Goal: Information Seeking & Learning: Understand process/instructions

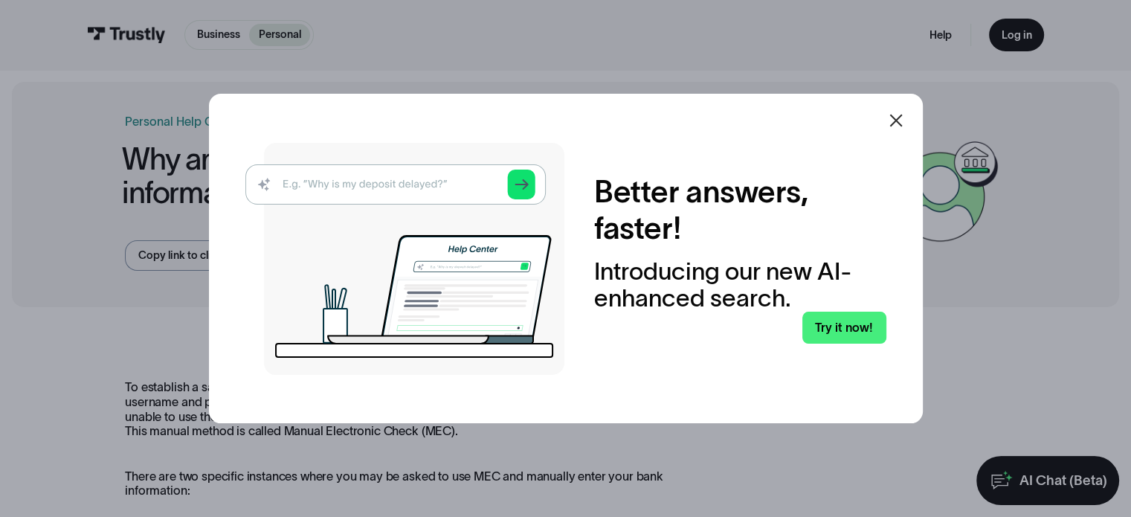
click at [904, 121] on icon at bounding box center [896, 121] width 18 height 18
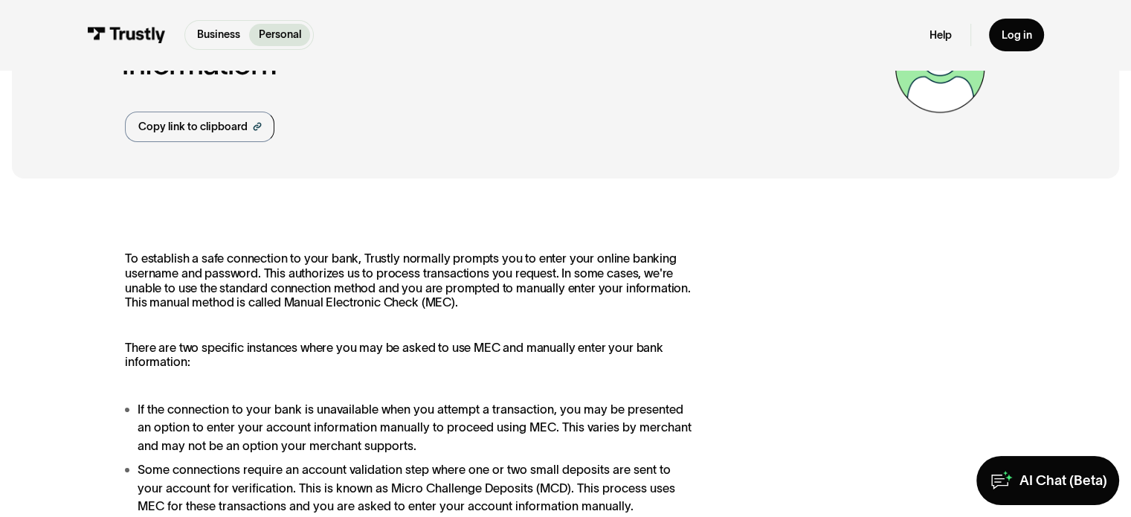
scroll to position [149, 0]
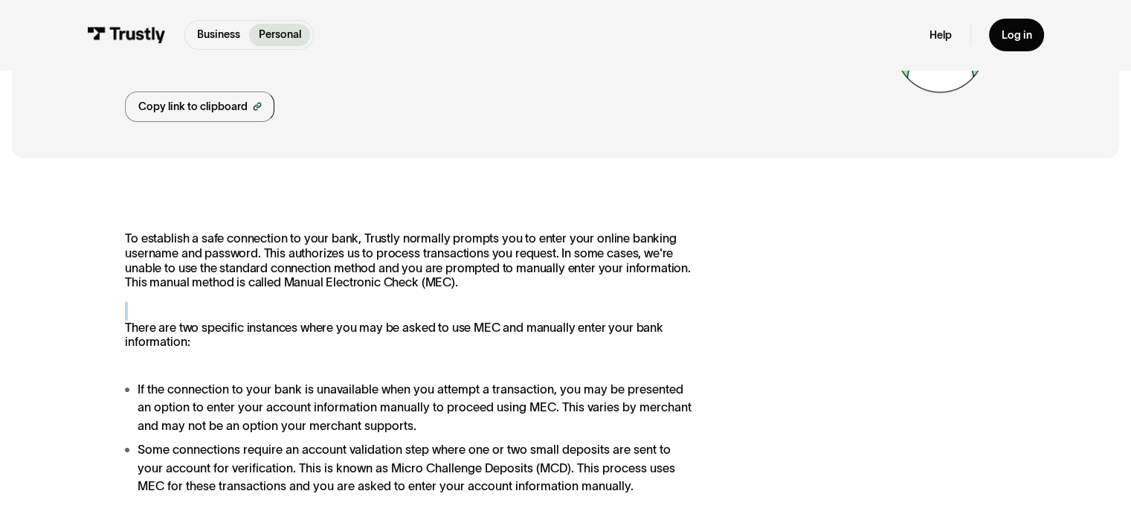
drag, startPoint x: 506, startPoint y: 287, endPoint x: 219, endPoint y: 355, distance: 294.2
click at [219, 355] on div "To establish a safe connection to your bank, Trustly normally prompts you to en…" at bounding box center [408, 362] width 567 height 263
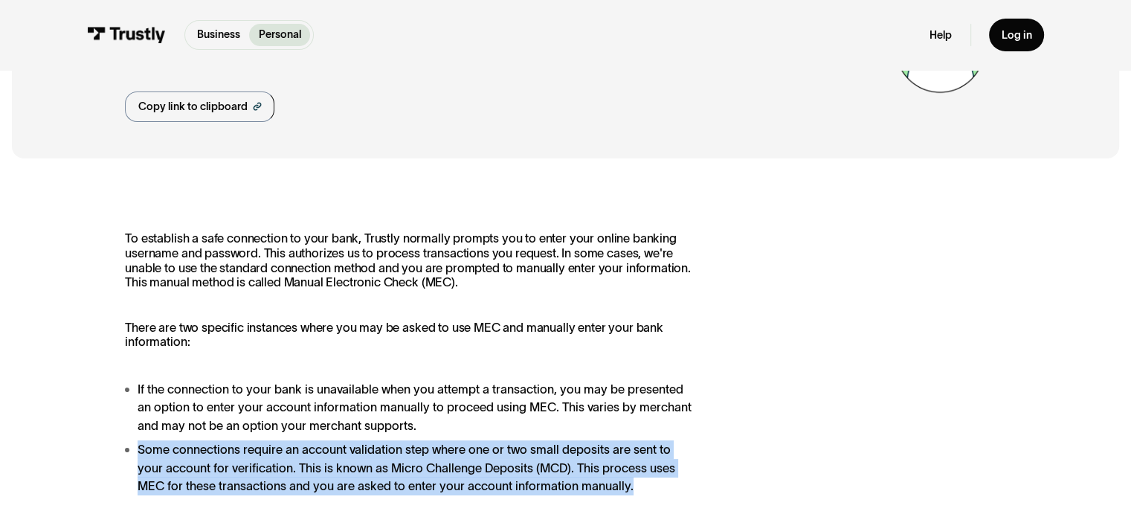
drag, startPoint x: 455, startPoint y: 425, endPoint x: 637, endPoint y: 491, distance: 193.6
click at [638, 491] on ul "If the connection to your bank is unavailable when you attempt a transaction, y…" at bounding box center [408, 437] width 567 height 115
click at [635, 493] on li "Some connections require an account validation step where one or two small depo…" at bounding box center [408, 467] width 567 height 55
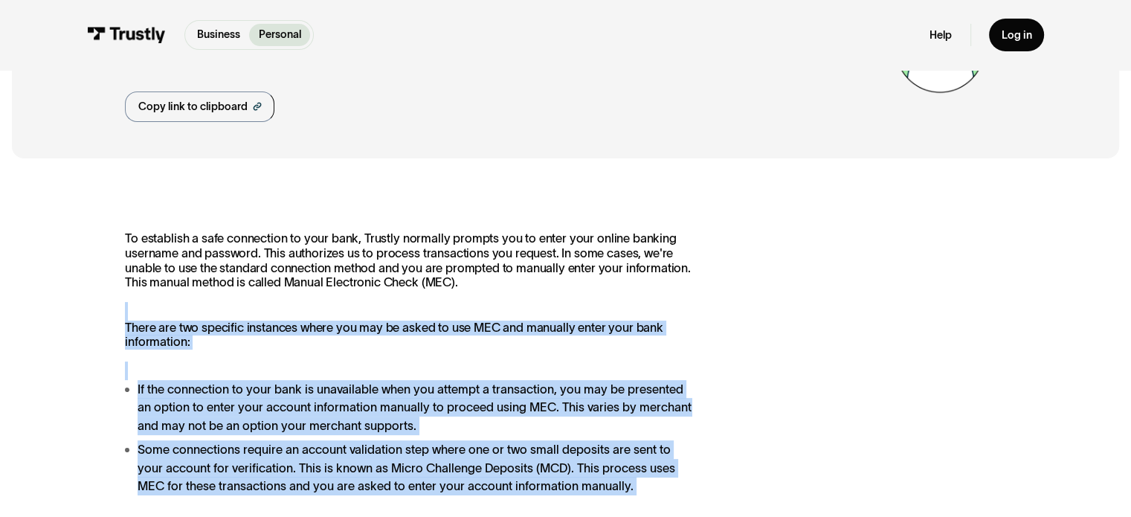
drag, startPoint x: 635, startPoint y: 493, endPoint x: 534, endPoint y: 291, distance: 225.5
click at [534, 291] on div "To establish a safe connection to your bank, Trustly normally prompts you to en…" at bounding box center [408, 362] width 567 height 263
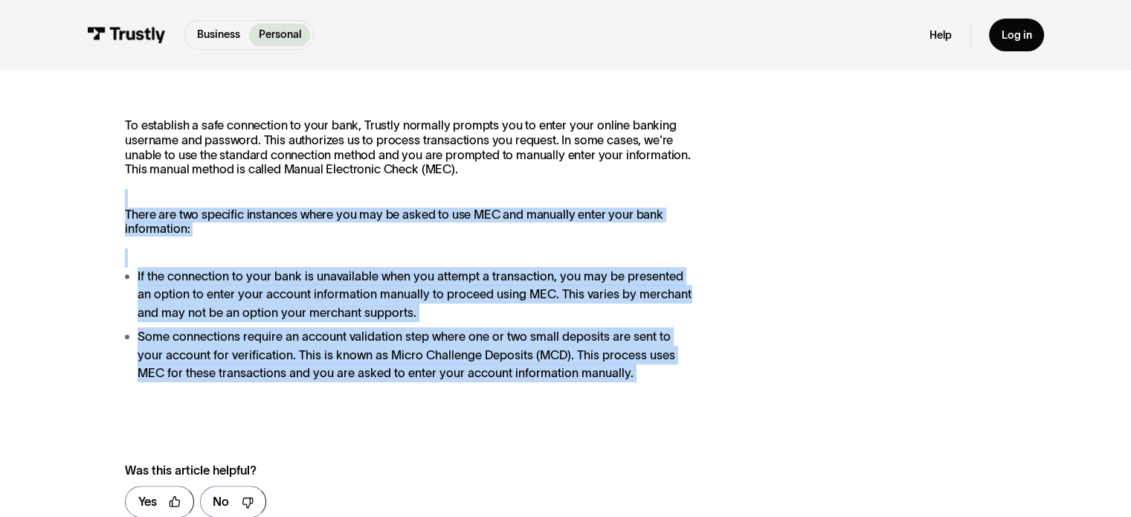
scroll to position [372, 0]
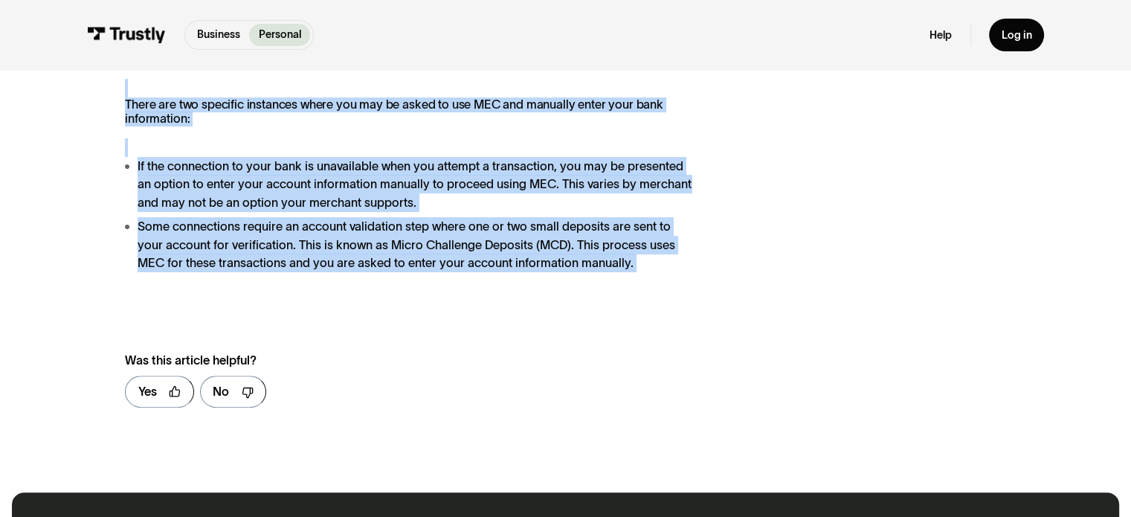
click at [449, 232] on li "Some connections require an account validation step where one or two small depo…" at bounding box center [408, 244] width 567 height 55
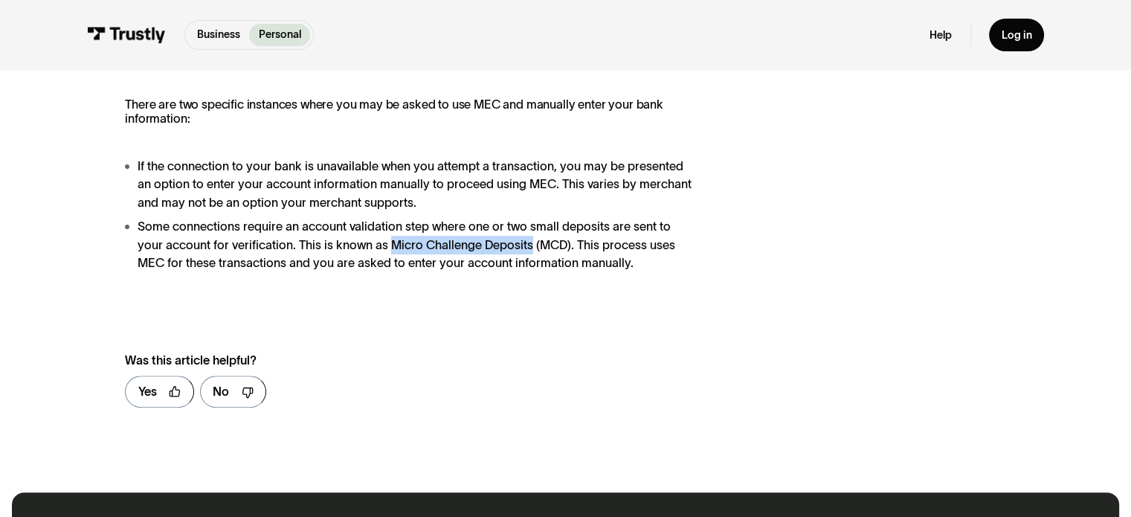
drag, startPoint x: 387, startPoint y: 246, endPoint x: 529, endPoint y: 252, distance: 142.2
click at [529, 252] on li "Some connections require an account validation step where one or two small depo…" at bounding box center [408, 244] width 567 height 55
copy li "Micro Challenge Deposits"
click at [636, 286] on div "To establish a safe connection to your bank, Trustly normally prompts you to en…" at bounding box center [565, 213] width 880 height 410
click at [626, 271] on li "Some connections require an account validation step where one or two small depo…" at bounding box center [408, 244] width 567 height 55
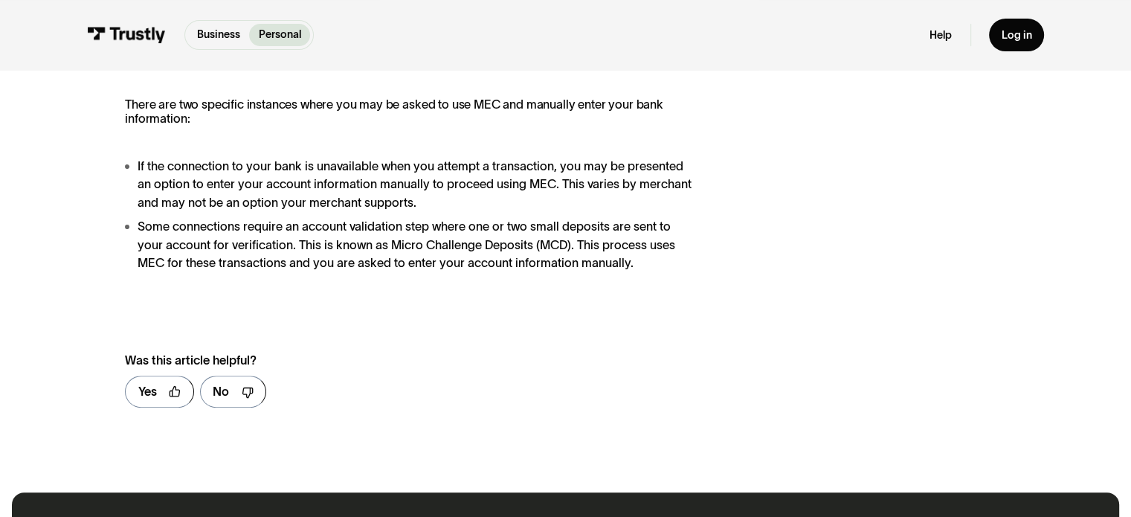
scroll to position [149, 0]
